Goal: Transaction & Acquisition: Purchase product/service

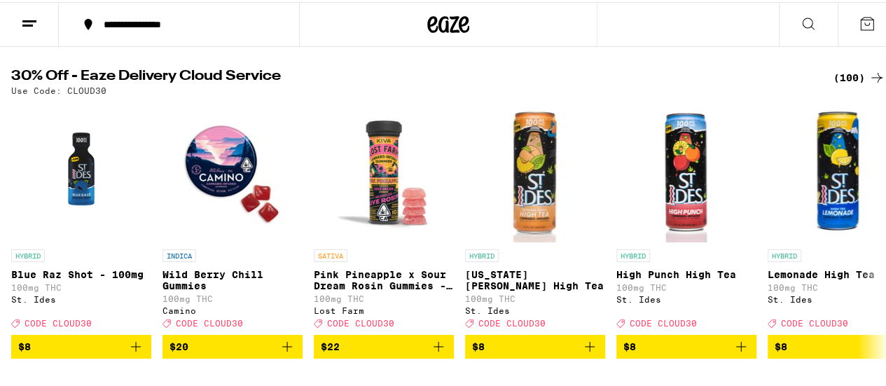
scroll to position [140, 0]
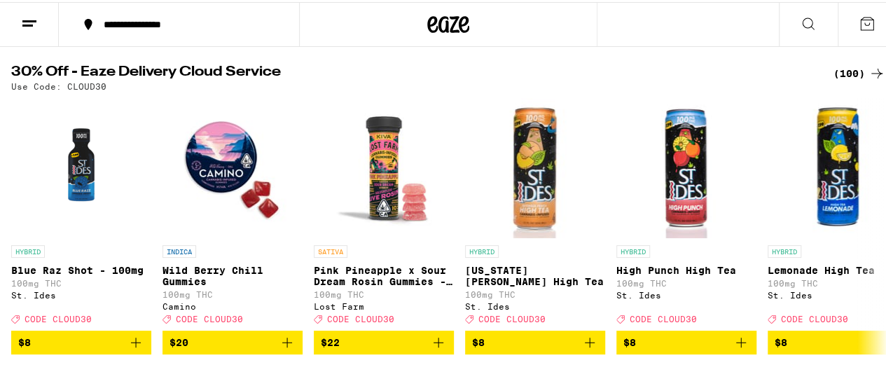
click at [438, 70] on icon at bounding box center [876, 71] width 17 height 17
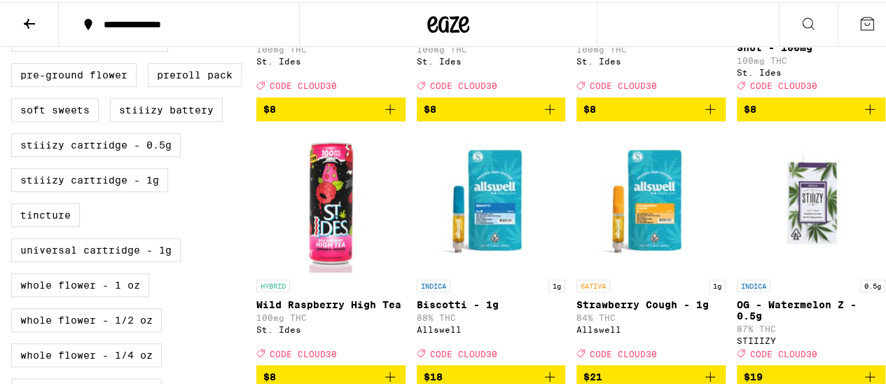
scroll to position [474, 0]
